Goal: Task Accomplishment & Management: Use online tool/utility

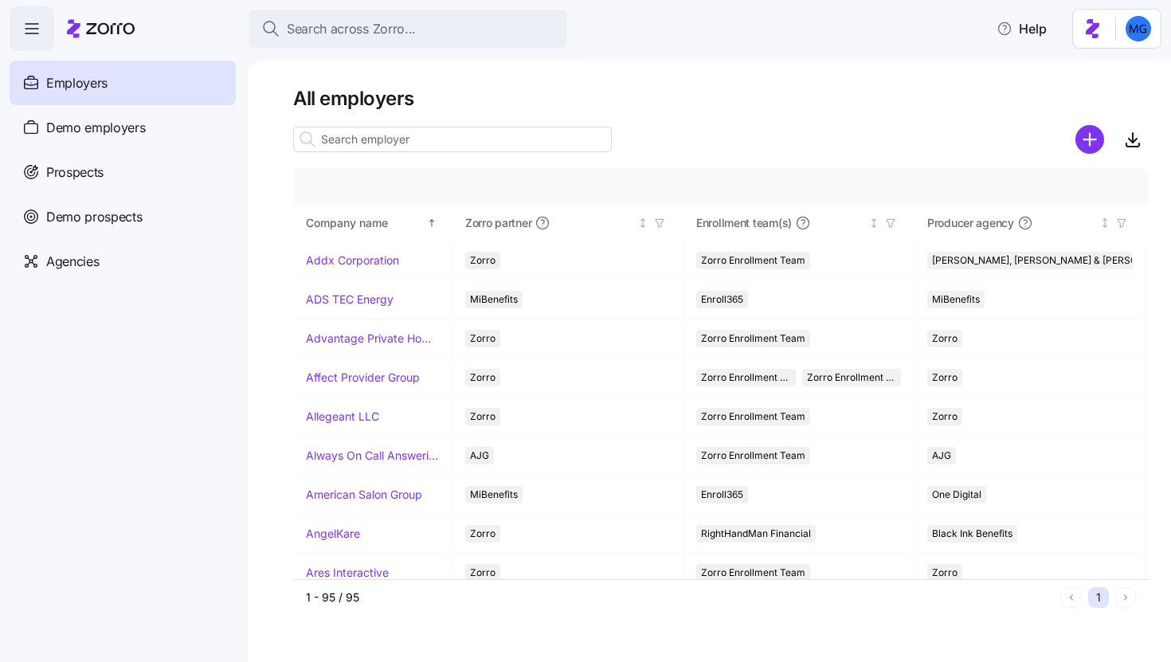
click at [355, 137] on input at bounding box center [452, 139] width 319 height 25
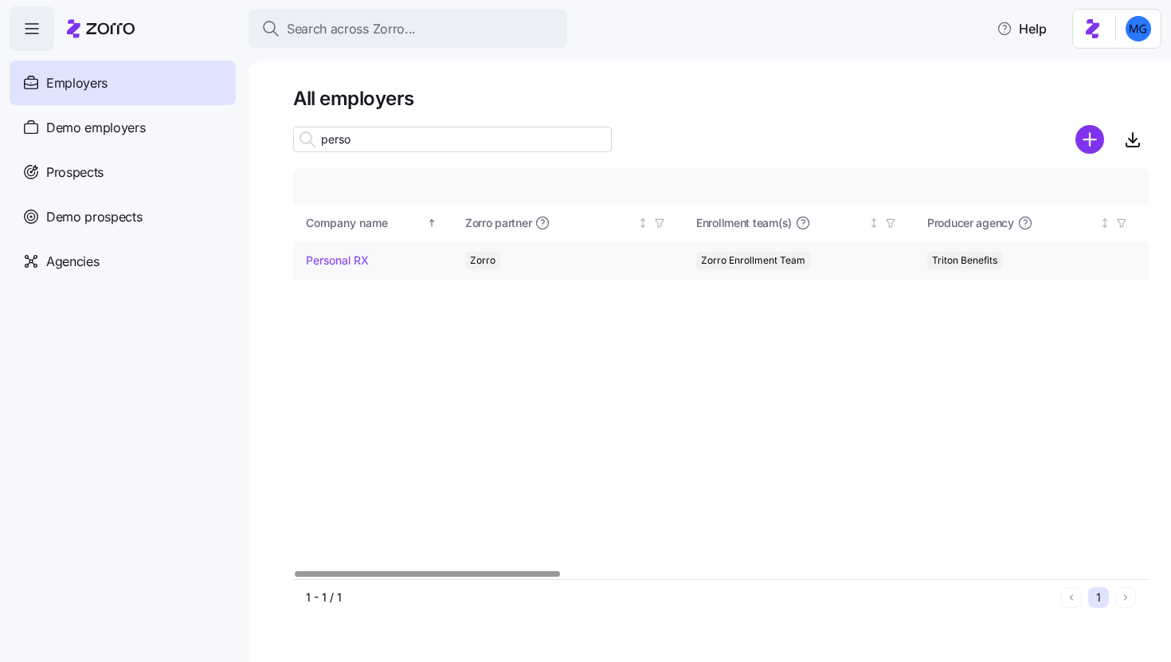
type input "perso"
click at [333, 265] on link "Personal RX" at bounding box center [337, 261] width 63 height 16
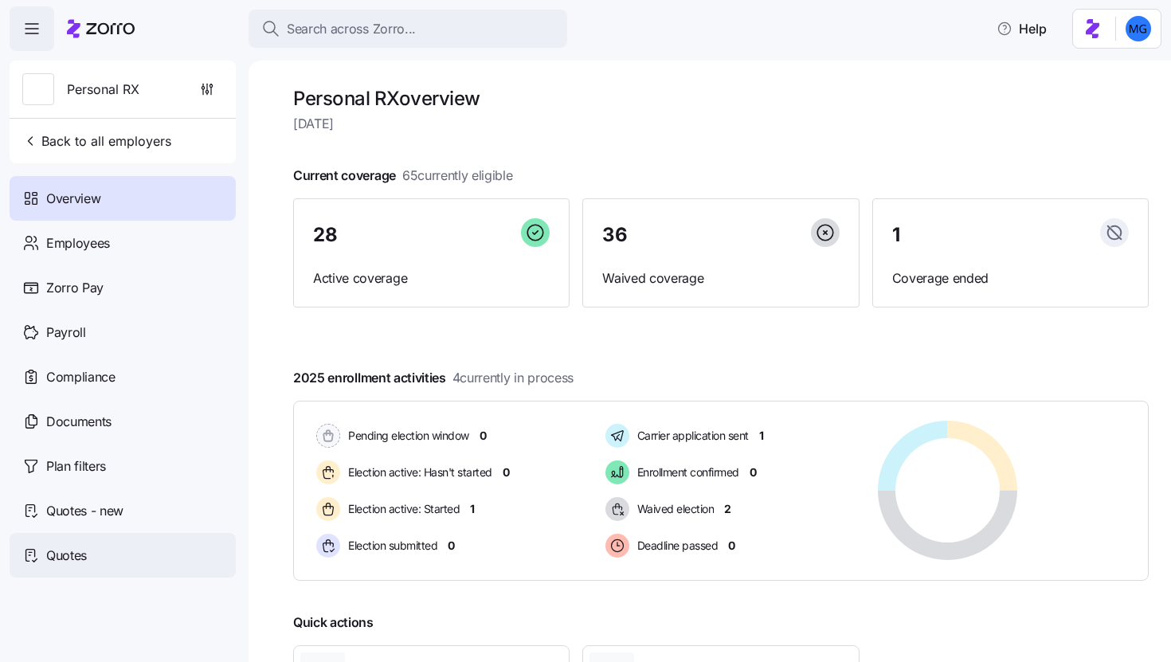
click at [129, 566] on div "Quotes" at bounding box center [123, 555] width 226 height 45
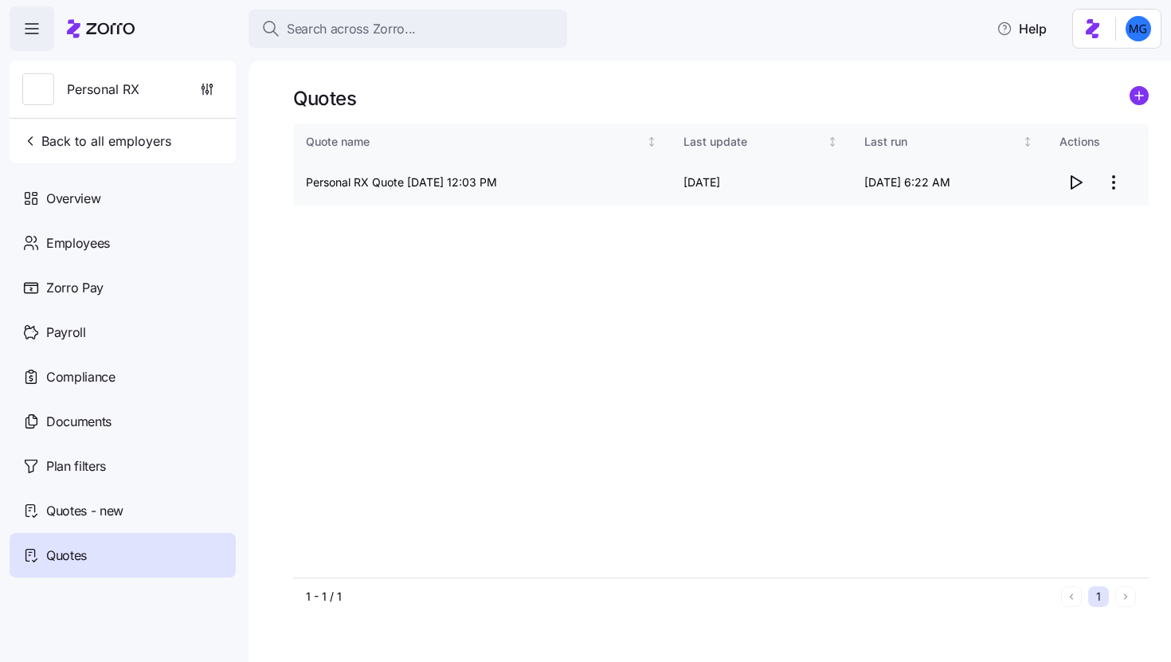
click at [1077, 181] on icon "button" at bounding box center [1075, 182] width 19 height 19
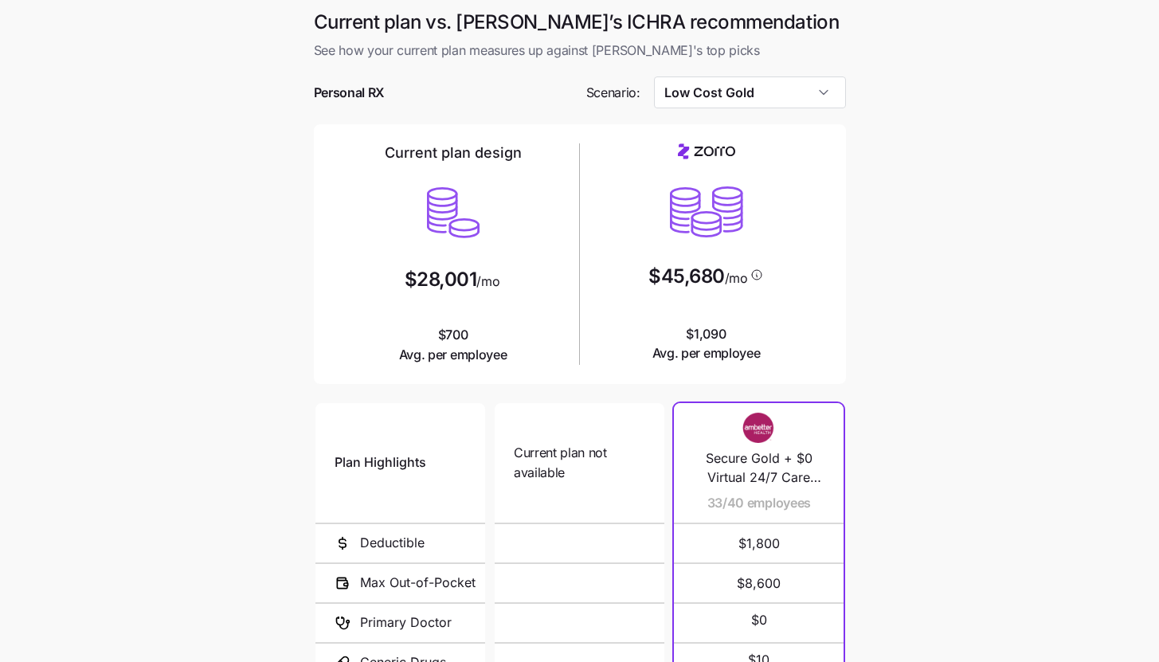
scroll to position [207, 0]
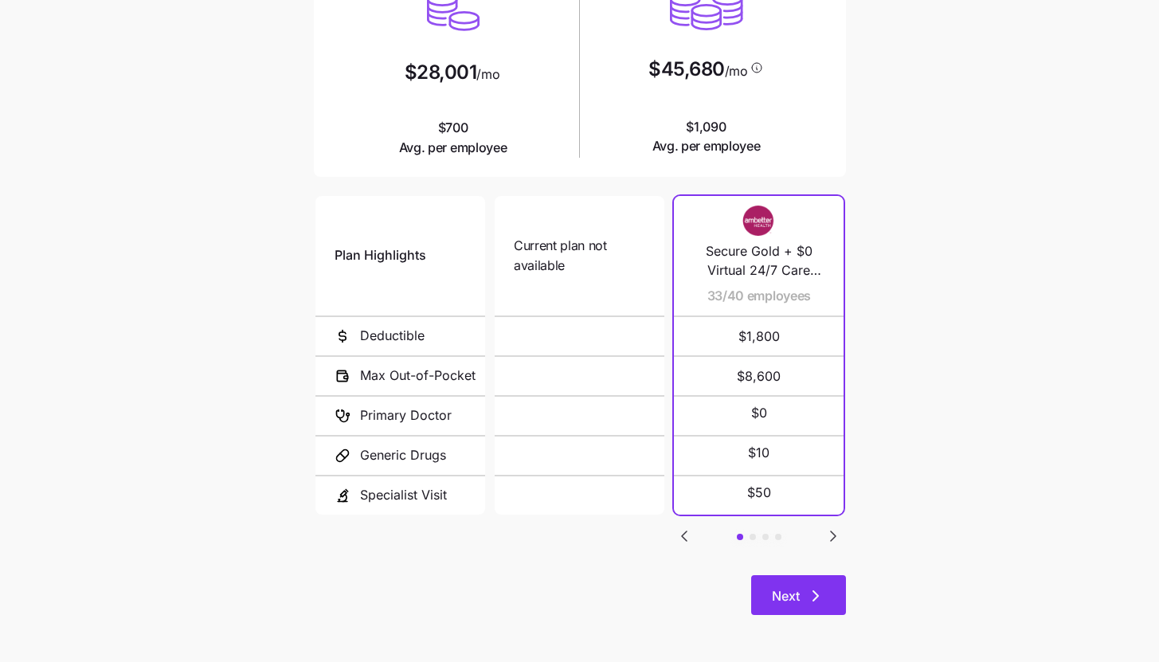
click at [835, 596] on button "Next" at bounding box center [798, 595] width 95 height 40
